Goal: Submit feedback/report problem

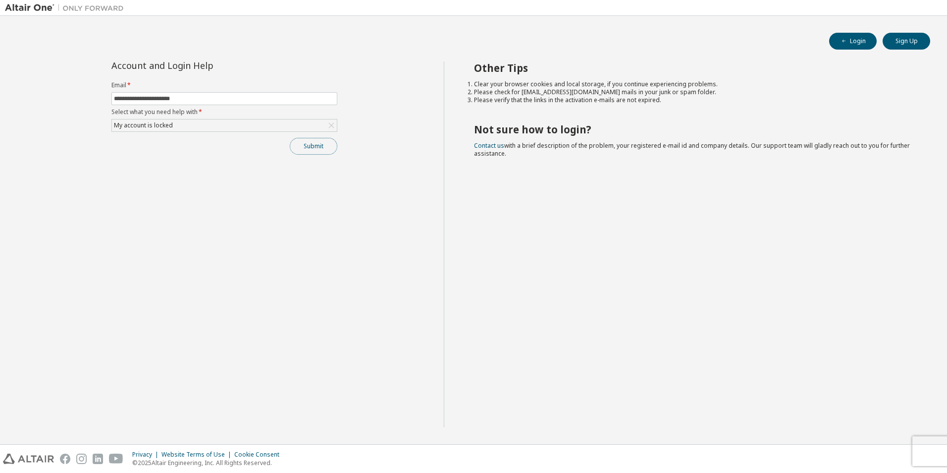
click at [325, 151] on button "Submit" at bounding box center [314, 146] width 48 height 17
drag, startPoint x: 926, startPoint y: 444, endPoint x: 908, endPoint y: 444, distance: 17.8
click at [908, 444] on div "Please contact Altair support for assistance." at bounding box center [865, 450] width 145 height 29
drag, startPoint x: 908, startPoint y: 444, endPoint x: 873, endPoint y: 444, distance: 35.2
click at [873, 444] on link "Altair support" at bounding box center [876, 446] width 40 height 8
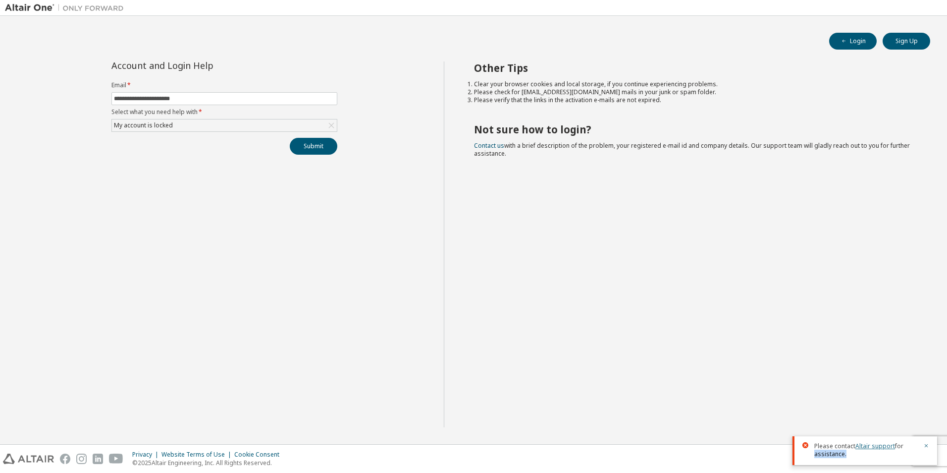
click at [874, 444] on link "Altair support" at bounding box center [876, 446] width 40 height 8
click at [881, 446] on link "Altair support" at bounding box center [876, 446] width 40 height 8
click at [878, 446] on link "Altair support" at bounding box center [876, 446] width 40 height 8
click at [928, 447] on icon "button" at bounding box center [927, 446] width 6 height 6
